Goal: Information Seeking & Learning: Check status

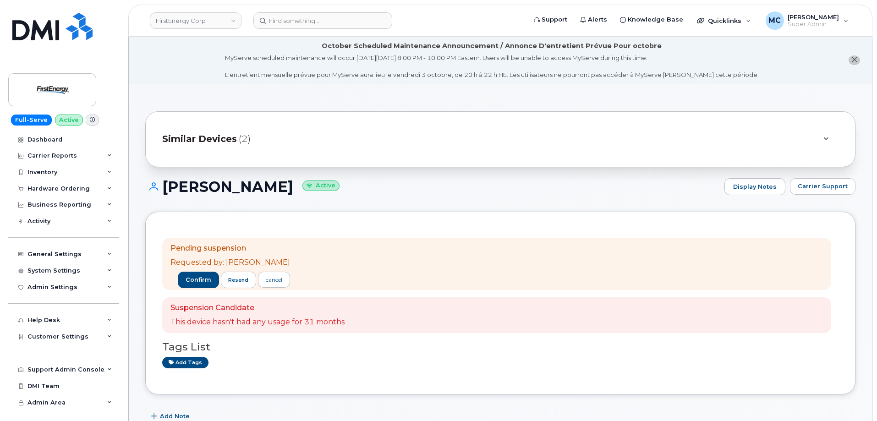
scroll to position [248, 0]
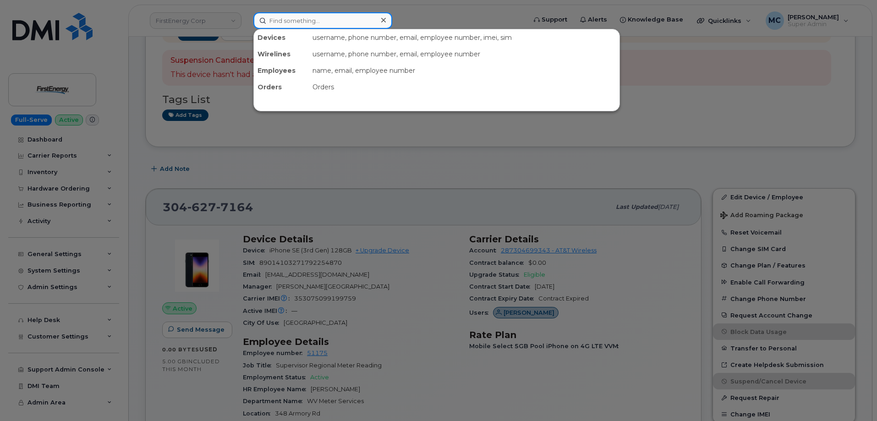
click at [300, 20] on input at bounding box center [323, 20] width 139 height 17
paste input "301605"
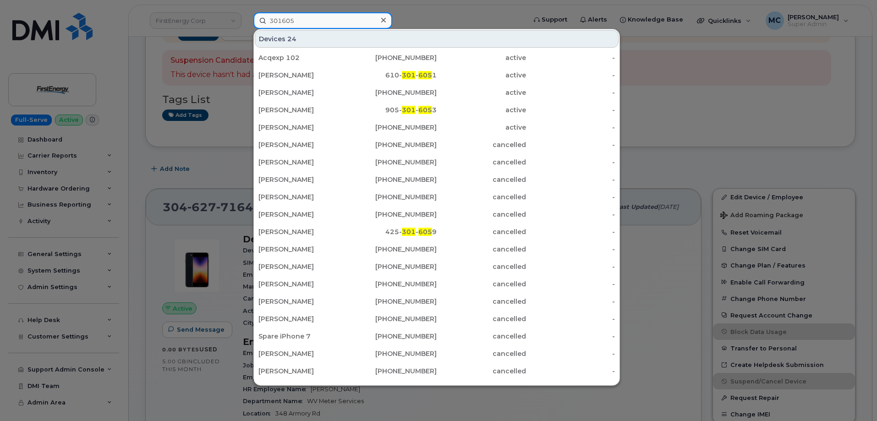
type input "301605"
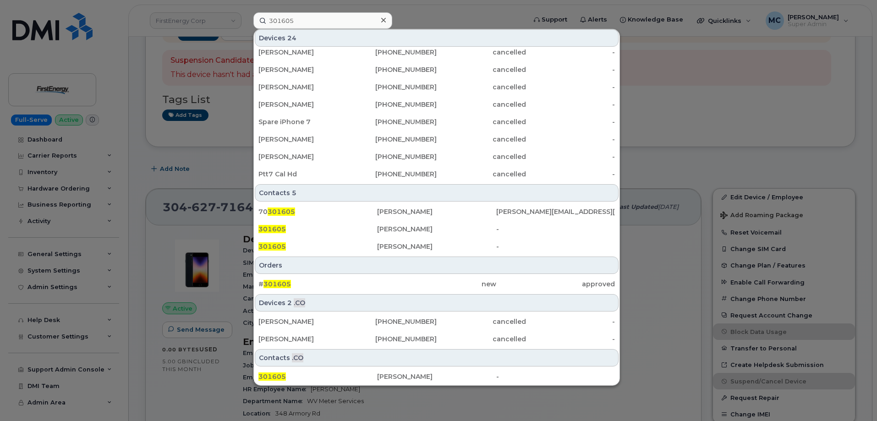
scroll to position [215, 0]
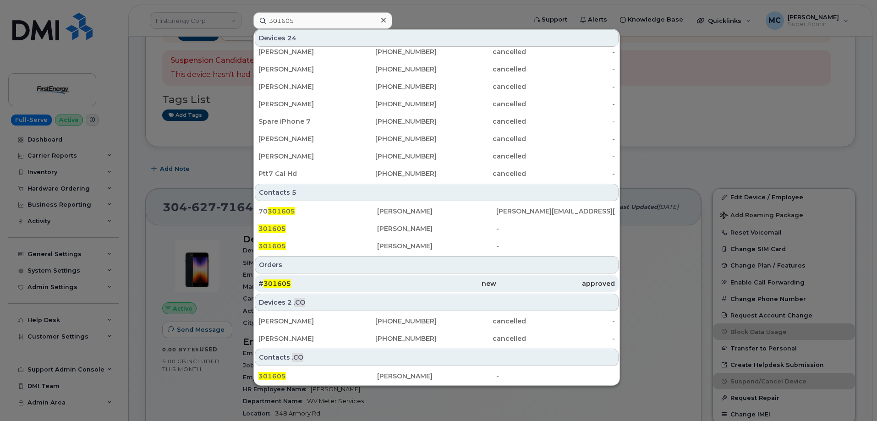
click at [385, 281] on div "new" at bounding box center [436, 283] width 119 height 9
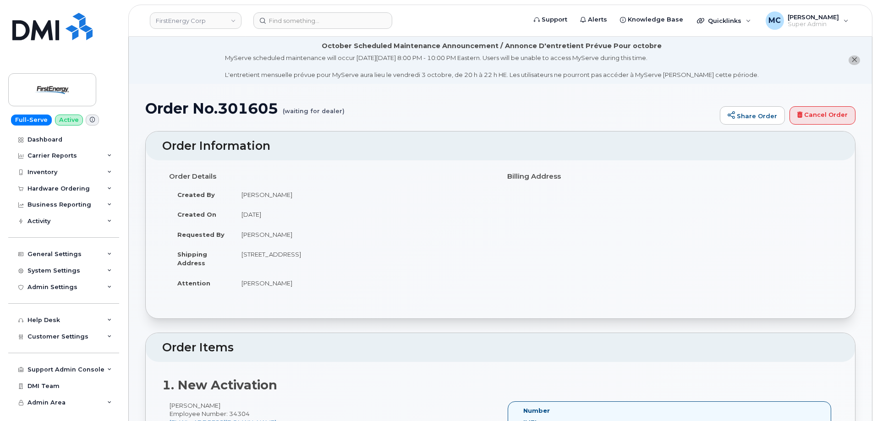
click at [610, 196] on div "Order Details Created By [PERSON_NAME] Created On [DATE] Requested By [PERSON_N…" at bounding box center [500, 235] width 677 height 132
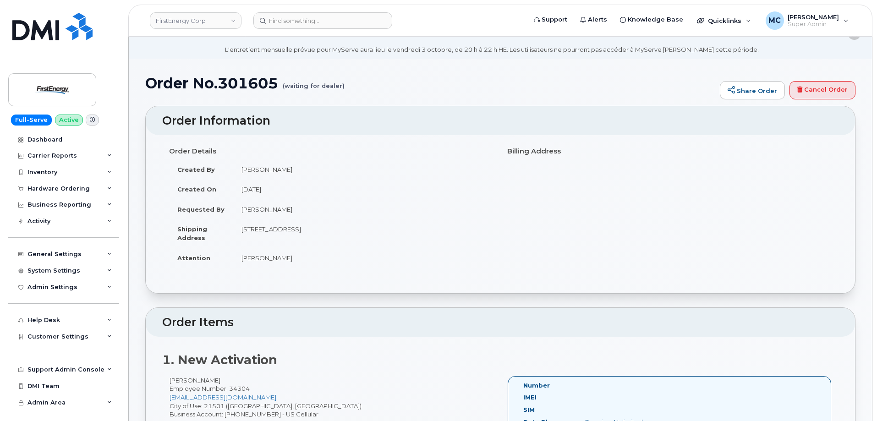
scroll to position [199, 0]
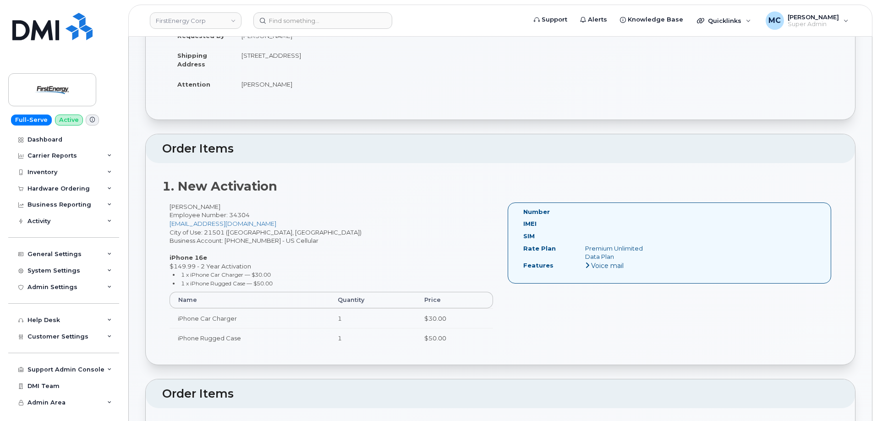
click at [710, 138] on header "Order Items" at bounding box center [501, 148] width 710 height 29
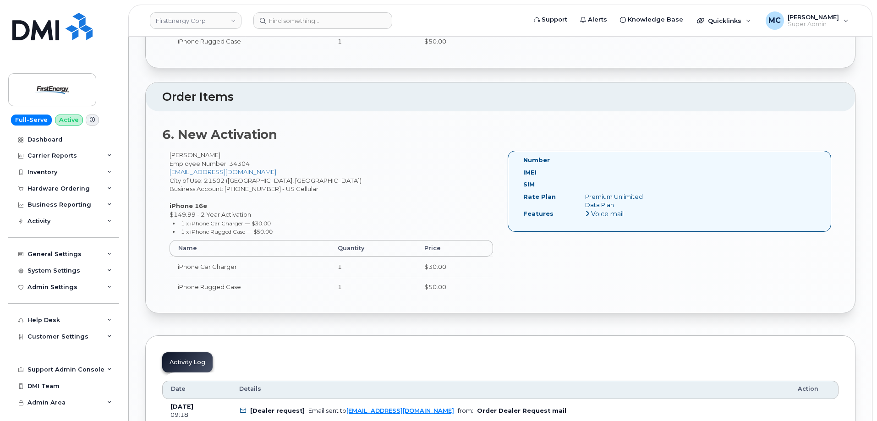
scroll to position [1449, 0]
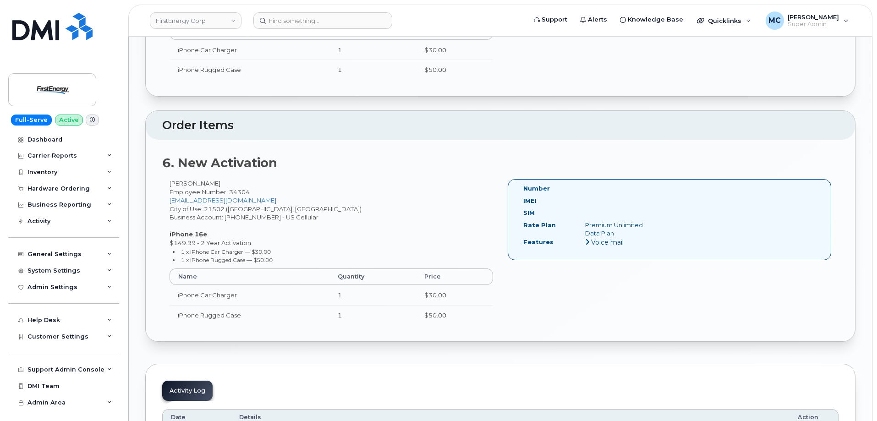
drag, startPoint x: 234, startPoint y: 186, endPoint x: 159, endPoint y: 186, distance: 74.7
click at [159, 186] on div "6. New Activation [PERSON_NAME][GEOGRAPHIC_DATA] Employee Number: 34304 [EMAIL_…" at bounding box center [501, 241] width 710 height 202
copy div "[PERSON_NAME]"
click at [286, 15] on input at bounding box center [323, 20] width 139 height 17
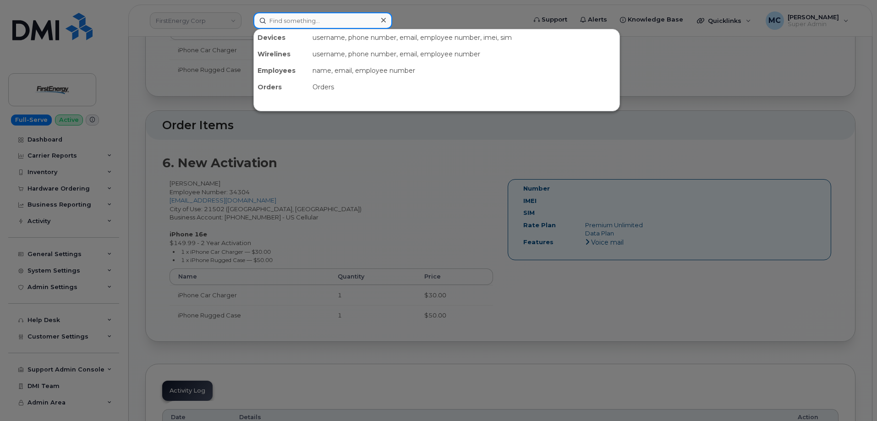
paste input "[PERSON_NAME]"
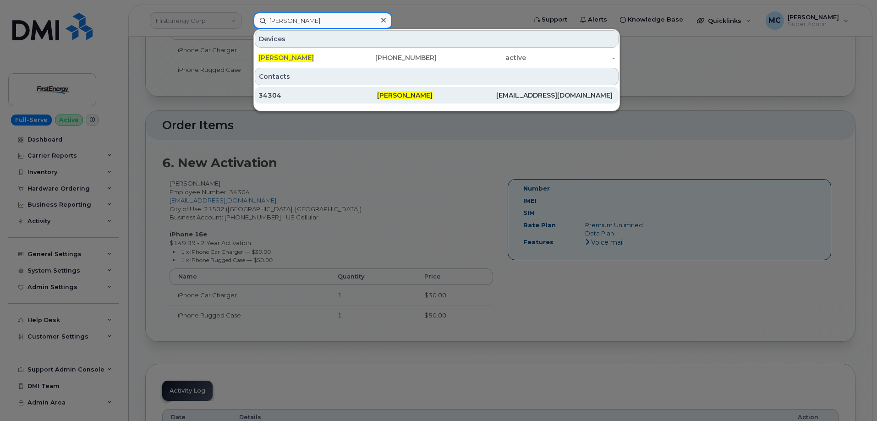
type input "[PERSON_NAME]"
click at [381, 93] on span "[PERSON_NAME]" at bounding box center [404, 95] width 55 height 8
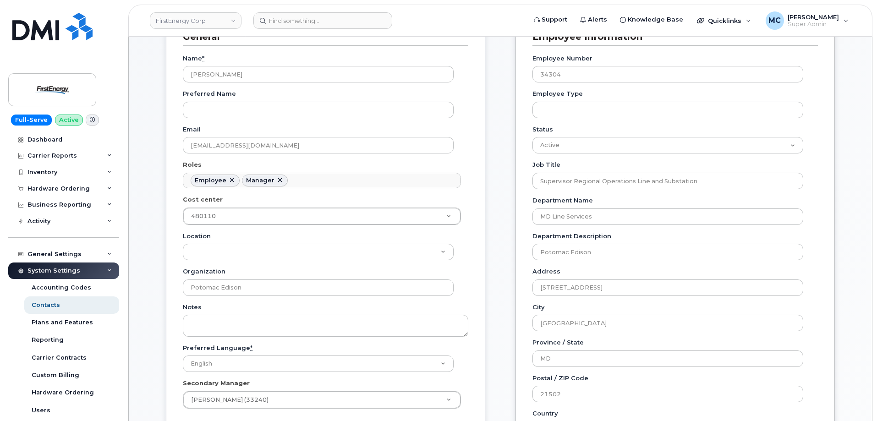
scroll to position [169, 0]
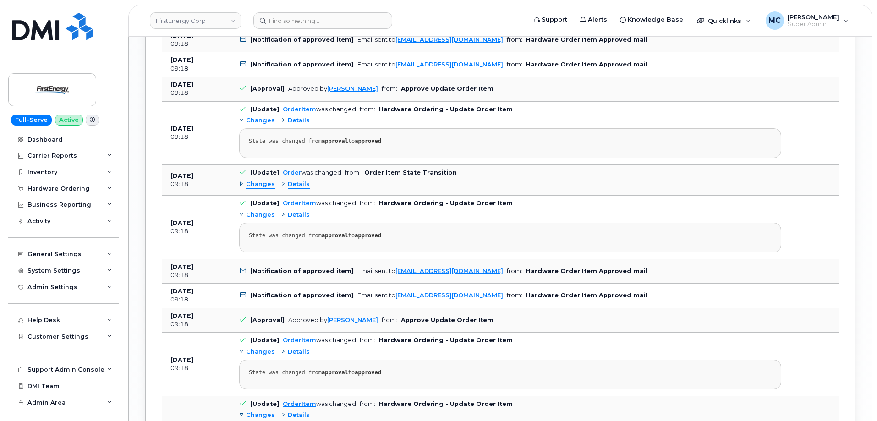
scroll to position [1942, 0]
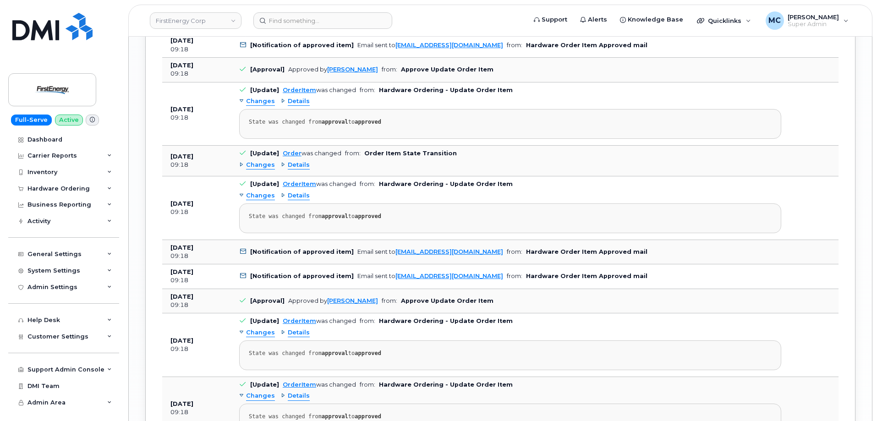
click at [374, 311] on td "[Approval] Approved by Donald J McGettigan from: Approve Update Order Item" at bounding box center [510, 301] width 559 height 25
drag, startPoint x: 390, startPoint y: 304, endPoint x: 325, endPoint y: 305, distance: 64.6
click at [325, 305] on td "[Approval] Approved by Donald J McGettigan from: Approve Update Order Item" at bounding box center [510, 301] width 559 height 25
copy link "[PERSON_NAME]"
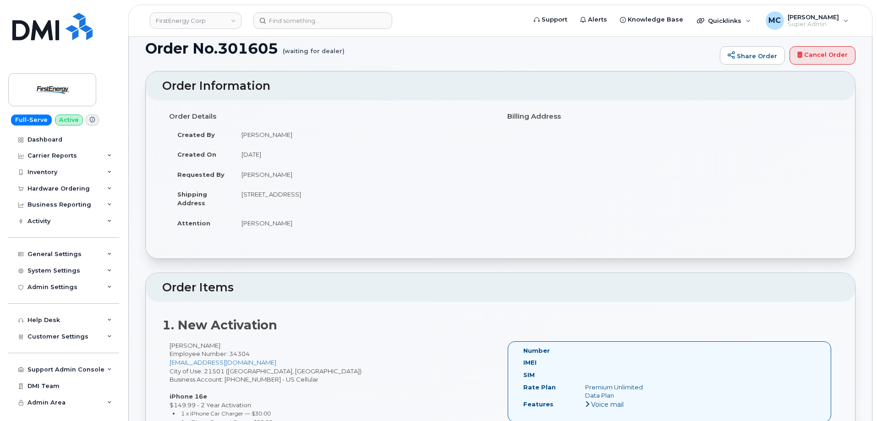
scroll to position [57, 0]
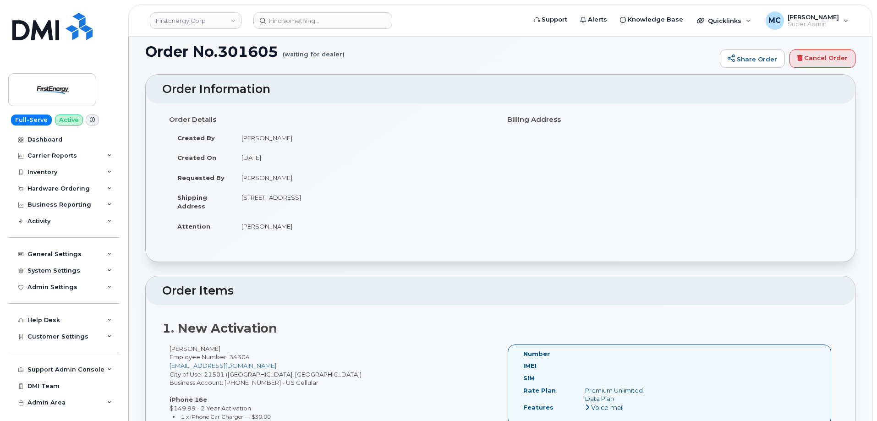
click at [260, 55] on h1 "Order No.301605 (waiting for dealer)" at bounding box center [430, 52] width 570 height 16
copy h1 "301605"
